Goal: Find specific page/section: Find specific page/section

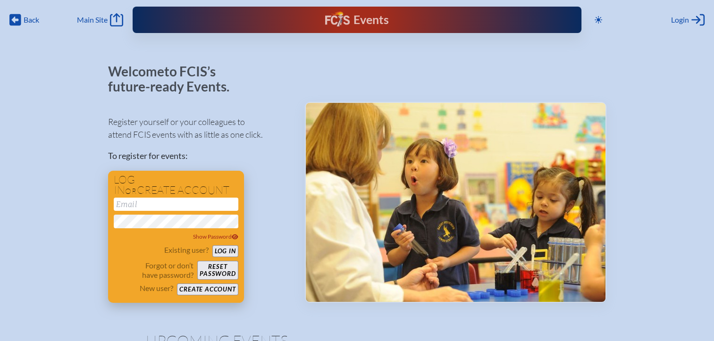
type input "[EMAIL_ADDRESS][DOMAIN_NAME]"
click at [231, 250] on button "Log in" at bounding box center [225, 251] width 26 height 12
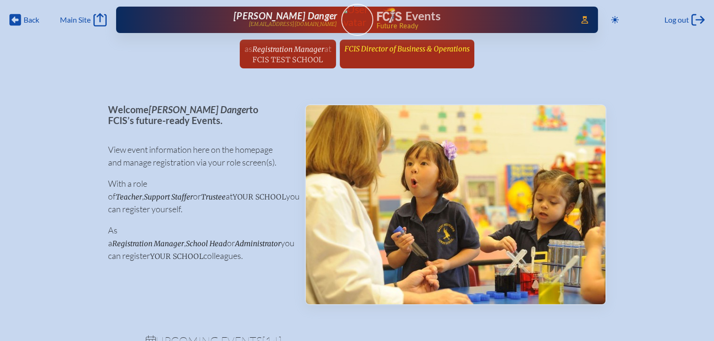
click at [405, 52] on span "FCIS Director of Business & Operations" at bounding box center [407, 48] width 125 height 9
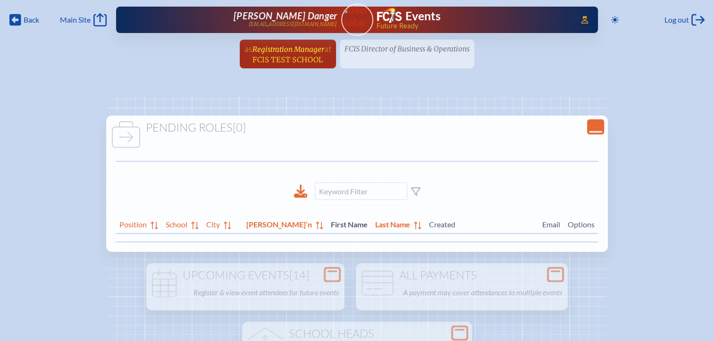
click at [310, 57] on span "FCIS Test School" at bounding box center [288, 59] width 70 height 9
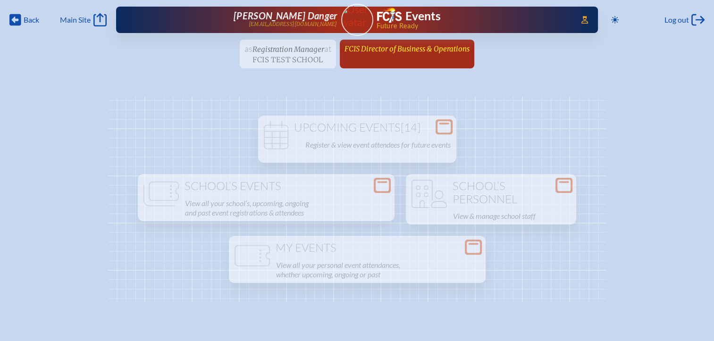
click at [380, 48] on span "FCIS Director of Business & Operations" at bounding box center [407, 48] width 125 height 9
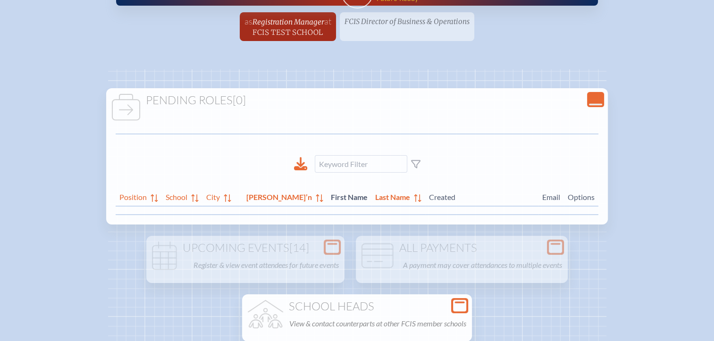
scroll to position [142, 0]
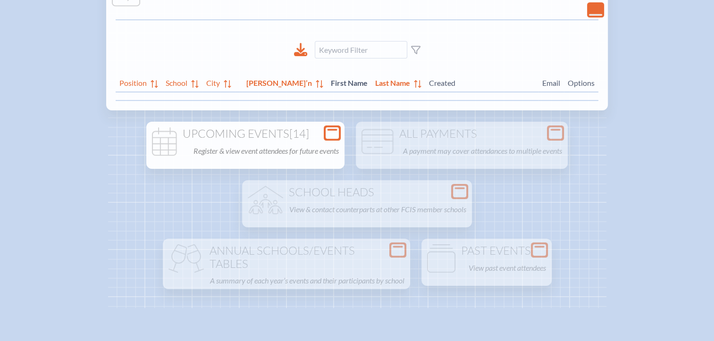
click at [283, 135] on h1 "Upcoming Events [14]" at bounding box center [245, 133] width 191 height 13
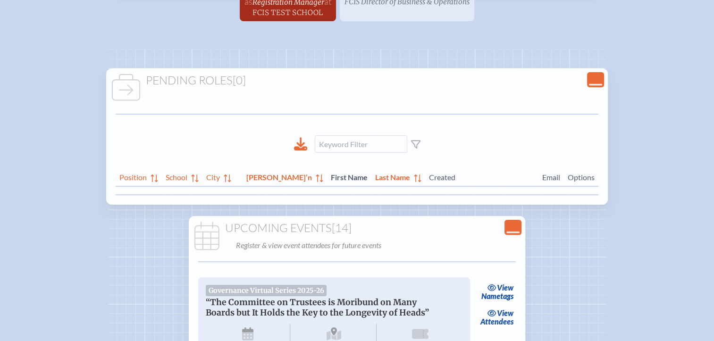
scroll to position [0, 0]
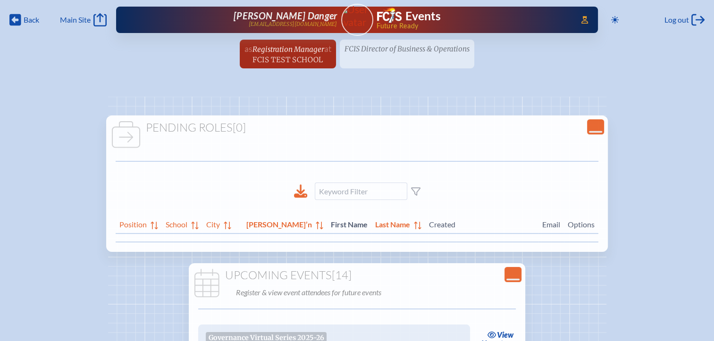
click at [435, 48] on ul "as Registration Manager at [GEOGRAPHIC_DATA] since [DATE] FCIS Director of Busi…" at bounding box center [357, 57] width 714 height 34
click at [589, 127] on icon "Close Console" at bounding box center [595, 126] width 13 height 13
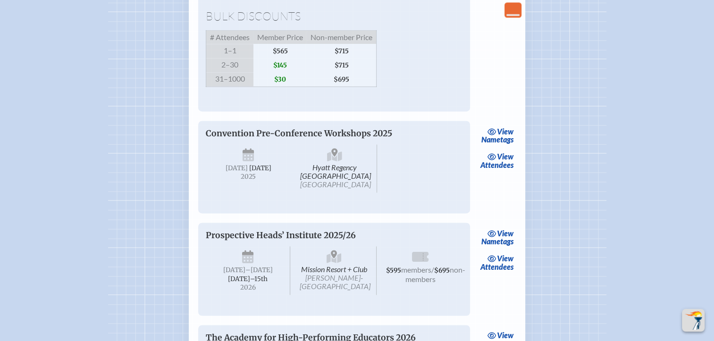
scroll to position [1275, 0]
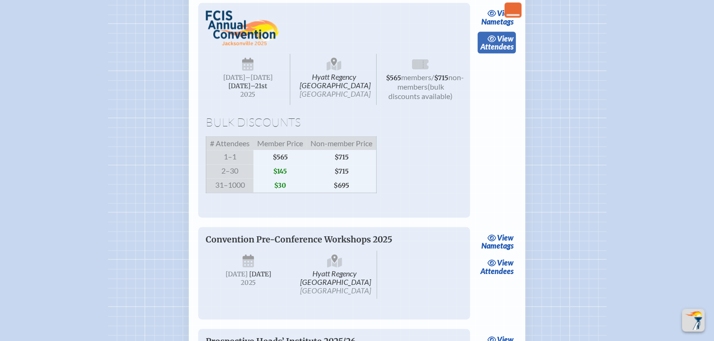
click at [506, 43] on span "view" at bounding box center [505, 38] width 17 height 9
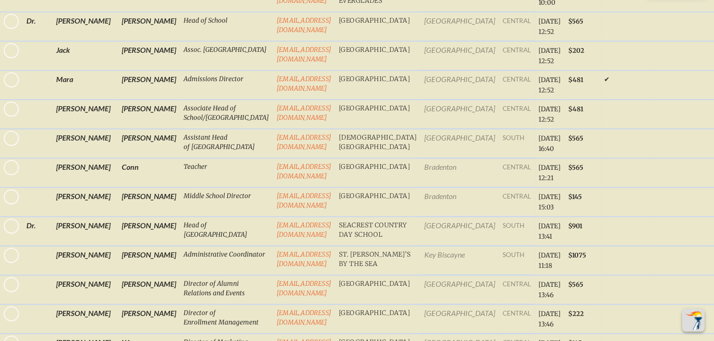
scroll to position [4717, 0]
